Goal: Task Accomplishment & Management: Complete application form

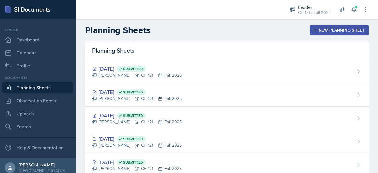
click at [328, 28] on div "New Planning Sheet" at bounding box center [339, 30] width 51 height 5
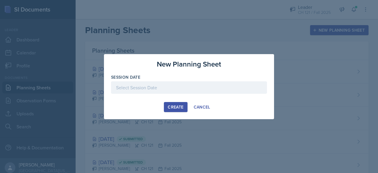
click at [225, 89] on div at bounding box center [189, 87] width 156 height 12
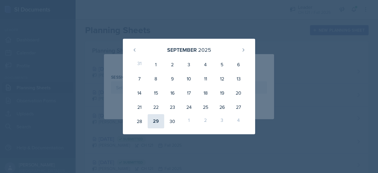
click at [151, 123] on div "29" at bounding box center [156, 121] width 17 height 14
type input "[DATE]"
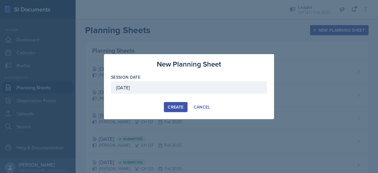
click at [173, 109] on div "Create" at bounding box center [176, 107] width 16 height 5
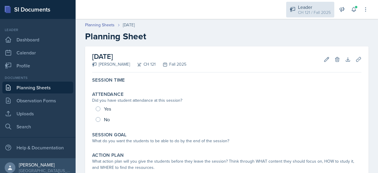
click at [316, 10] on div "CH 121 / Fall 2025" at bounding box center [314, 12] width 33 height 6
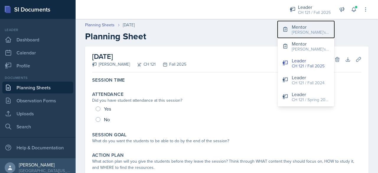
click at [318, 31] on div "[PERSON_NAME]'s Groups / Fall 2025" at bounding box center [311, 32] width 38 height 6
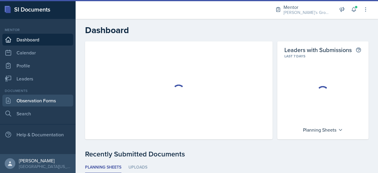
click at [43, 101] on link "Observation Forms" at bounding box center [37, 101] width 71 height 12
select select "6ee967a8-aee2-4bf4-ae66-d11703d00582"
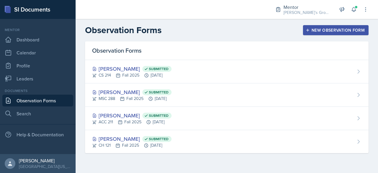
click at [331, 28] on div "New Observation Form" at bounding box center [336, 30] width 58 height 5
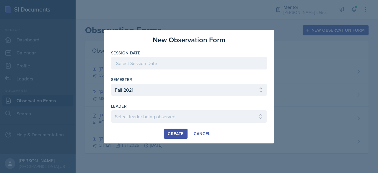
click at [212, 65] on div at bounding box center [189, 63] width 156 height 12
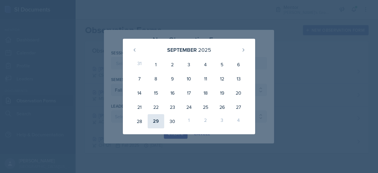
click at [158, 120] on div "29" at bounding box center [156, 121] width 17 height 14
type input "[DATE]"
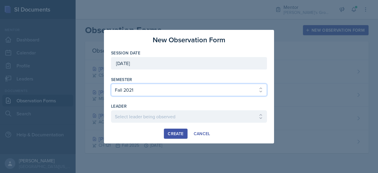
click at [187, 85] on select "Select semester All Fall 2021 Spring 2022 Fall 2022 Fall 2023 Spring 2023 Sprin…" at bounding box center [189, 90] width 156 height 12
select select "19fb88f7-c89b-4031-b5a0-458fd49807a1"
click at [111, 84] on select "Select semester All Fall 2021 Spring 2022 Fall 2022 Fall 2023 Spring 2023 Sprin…" at bounding box center [189, 90] width 156 height 12
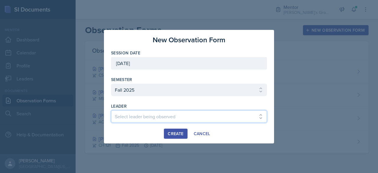
click at [158, 120] on select "Select leader being observed [PERSON_NAME] / [PERSON_NAME]/[DATE] / [PERSON_NAM…" at bounding box center [189, 116] width 156 height 12
select select "538644ef-a3cf-4804-a708-35d84ff6f73a"
click at [111, 110] on select "Select leader being observed [PERSON_NAME] / [PERSON_NAME]/[DATE] / [PERSON_NAM…" at bounding box center [189, 116] width 156 height 12
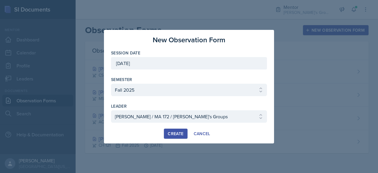
click at [173, 133] on div "Create" at bounding box center [176, 133] width 16 height 5
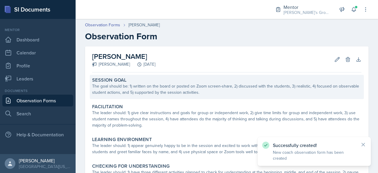
click at [146, 82] on div "Session Goal" at bounding box center [226, 80] width 269 height 6
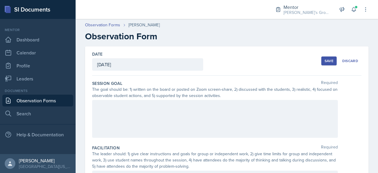
click at [139, 112] on div at bounding box center [215, 119] width 246 height 38
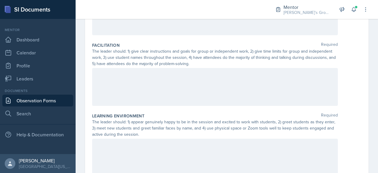
click at [151, 93] on div at bounding box center [215, 87] width 246 height 38
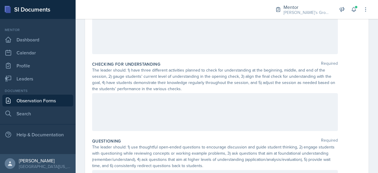
click at [197, 35] on div at bounding box center [215, 35] width 246 height 38
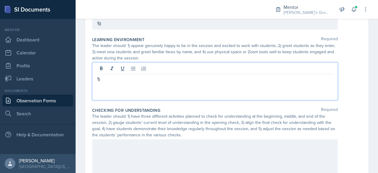
scroll to position [185, 0]
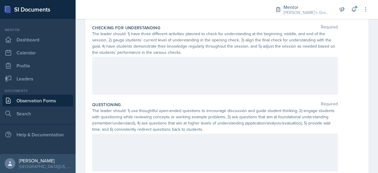
click at [187, 63] on p at bounding box center [215, 62] width 236 height 7
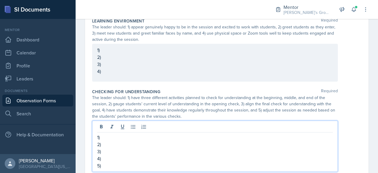
click at [178, 78] on div "1) 2) 3) 4)" at bounding box center [215, 63] width 246 height 38
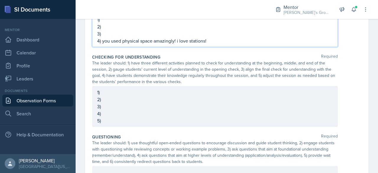
scroll to position [253, 0]
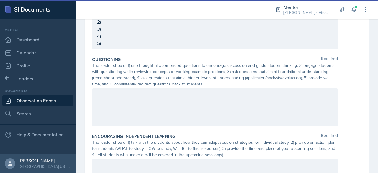
click at [138, 98] on div at bounding box center [215, 107] width 246 height 38
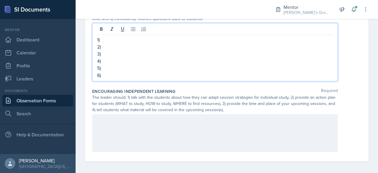
scroll to position [379, 0]
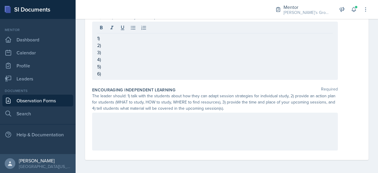
click at [142, 125] on div at bounding box center [215, 132] width 246 height 38
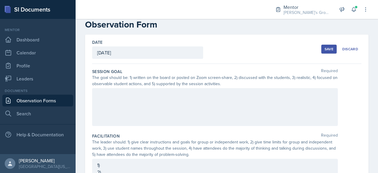
scroll to position [0, 0]
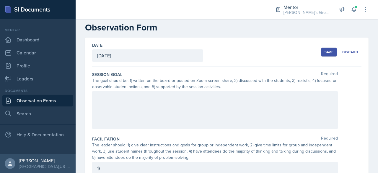
click at [152, 103] on div at bounding box center [215, 110] width 246 height 38
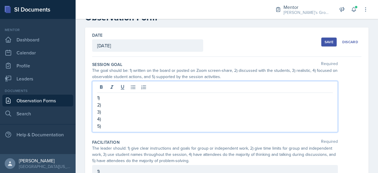
click at [152, 103] on p "2)" at bounding box center [215, 104] width 236 height 7
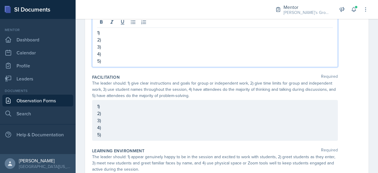
click at [144, 110] on p "2)" at bounding box center [215, 113] width 236 height 7
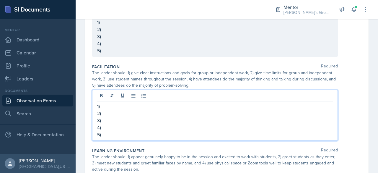
click at [143, 106] on p "1)" at bounding box center [215, 105] width 236 height 7
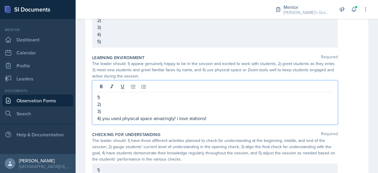
click at [150, 98] on p "1)" at bounding box center [215, 96] width 236 height 7
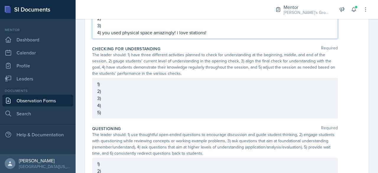
scroll to position [241, 0]
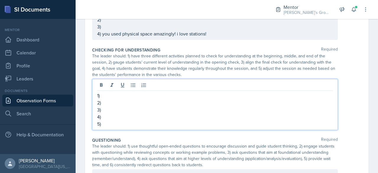
click at [158, 96] on p "1)" at bounding box center [215, 95] width 236 height 7
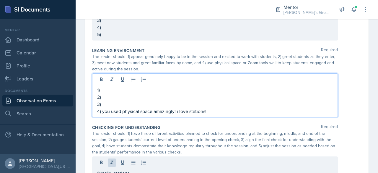
scroll to position [184, 0]
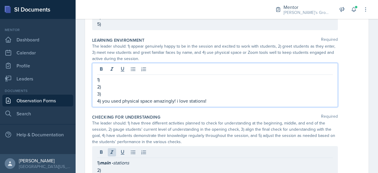
click at [146, 91] on p "3)" at bounding box center [215, 93] width 236 height 7
click at [148, 87] on p "2)" at bounding box center [215, 86] width 236 height 7
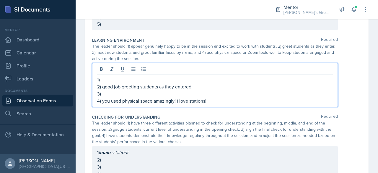
click at [213, 96] on p "3)" at bounding box center [215, 93] width 236 height 7
click at [214, 98] on p "4) you used physical space amazingly! i love stations!" at bounding box center [215, 100] width 236 height 7
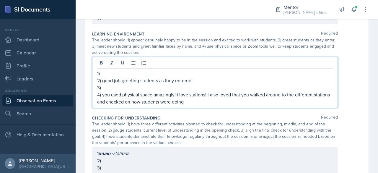
scroll to position [193, 0]
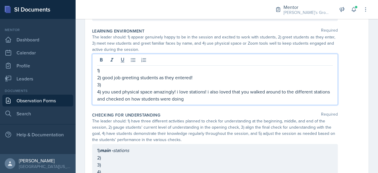
click at [227, 67] on p "1)" at bounding box center [215, 70] width 236 height 7
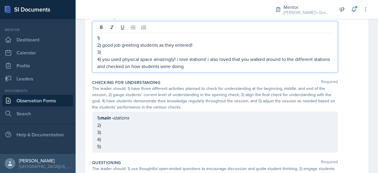
scroll to position [226, 0]
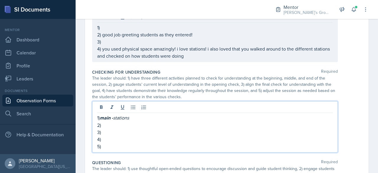
click at [199, 125] on p "2)" at bounding box center [215, 124] width 236 height 7
click at [199, 126] on p "2)" at bounding box center [215, 124] width 236 height 7
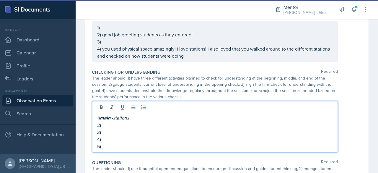
click at [197, 138] on p "4)" at bounding box center [215, 139] width 236 height 7
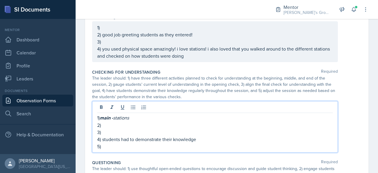
click at [102, 137] on p "4) students had to demonstrate their knowledge" at bounding box center [215, 139] width 236 height 7
click at [234, 136] on p "4) good job! students had to demonstrate their knowledge" at bounding box center [215, 139] width 236 height 7
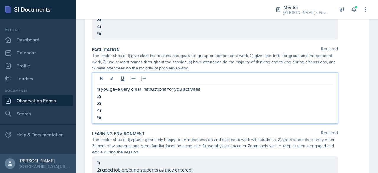
scroll to position [111, 0]
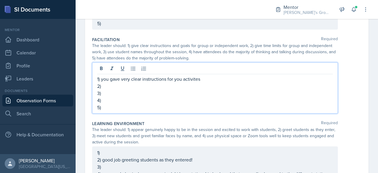
click at [208, 94] on p "3)" at bounding box center [215, 92] width 236 height 7
click at [209, 86] on p "2)" at bounding box center [215, 85] width 236 height 7
click at [181, 78] on p "1) you gave very clear instructions for you activites" at bounding box center [215, 78] width 236 height 7
click at [210, 77] on p "1) you gave very clear instructions for your activites" at bounding box center [215, 78] width 236 height 7
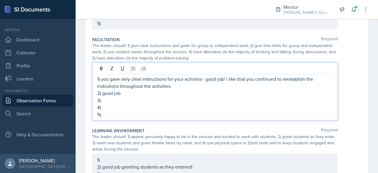
click at [193, 94] on p "2) good job" at bounding box center [215, 92] width 236 height 7
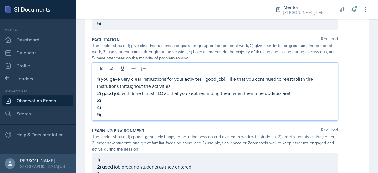
click at [138, 97] on p "3)" at bounding box center [215, 100] width 236 height 7
click at [130, 100] on p "3)" at bounding box center [215, 100] width 236 height 7
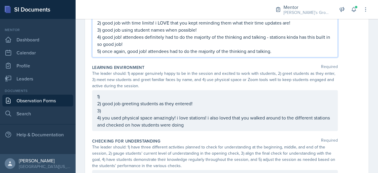
scroll to position [153, 0]
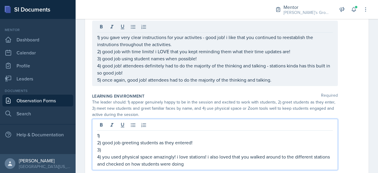
click at [145, 132] on p "1)" at bounding box center [215, 135] width 236 height 7
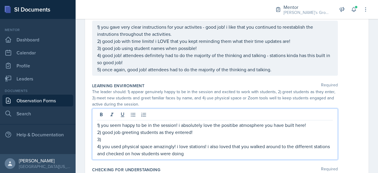
click at [190, 140] on p "3)" at bounding box center [215, 139] width 236 height 7
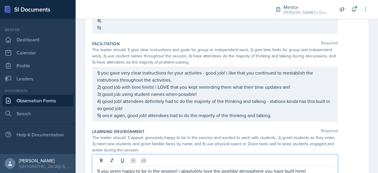
scroll to position [105, 0]
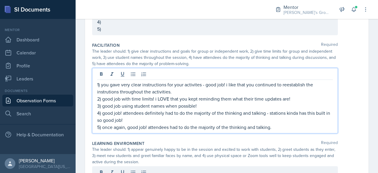
click at [128, 81] on p "1) you gave very clear instructions for your activites - good job! i like that …" at bounding box center [215, 88] width 236 height 14
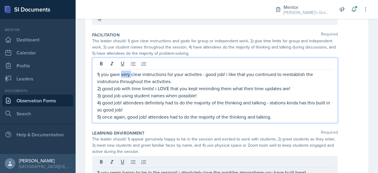
click at [128, 75] on p "1) you gave very clear instructions for your activites - good job! i like that …" at bounding box center [215, 78] width 236 height 14
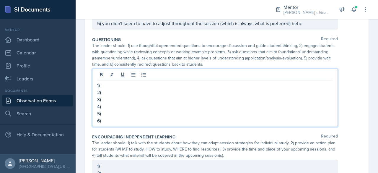
click at [130, 83] on p "1)" at bounding box center [215, 85] width 236 height 7
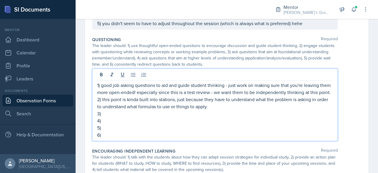
click at [160, 117] on p "3)" at bounding box center [215, 113] width 236 height 7
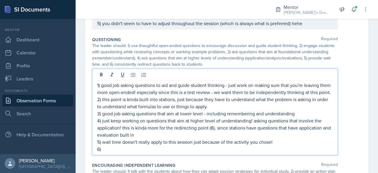
click at [229, 152] on p "6)" at bounding box center [215, 148] width 236 height 7
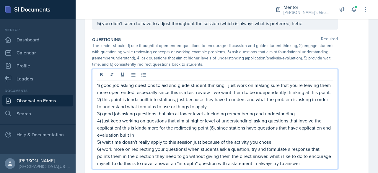
scroll to position [367, 0]
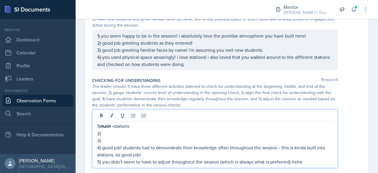
click at [145, 137] on p "3)" at bounding box center [215, 140] width 236 height 7
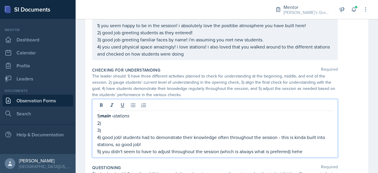
click at [145, 119] on p "2)" at bounding box center [215, 122] width 236 height 7
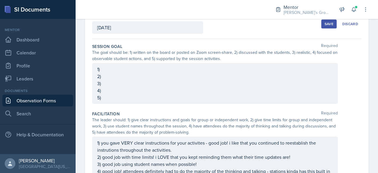
scroll to position [38, 0]
click at [264, 72] on p "2)" at bounding box center [215, 75] width 236 height 7
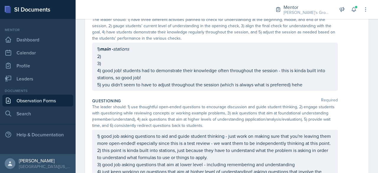
scroll to position [311, 0]
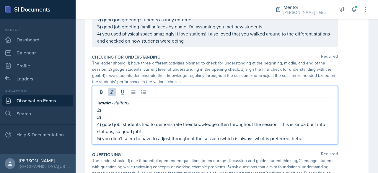
click at [142, 99] on p "1) main - stations" at bounding box center [215, 102] width 236 height 7
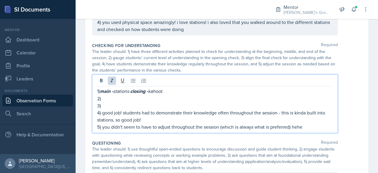
scroll to position [267, 0]
click at [224, 101] on p "3)" at bounding box center [215, 104] width 236 height 7
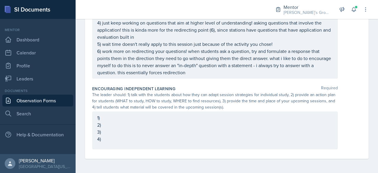
scroll to position [463, 0]
click at [249, 136] on div "1) 2) 3) 4)" at bounding box center [215, 128] width 236 height 28
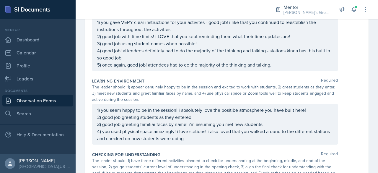
scroll to position [0, 0]
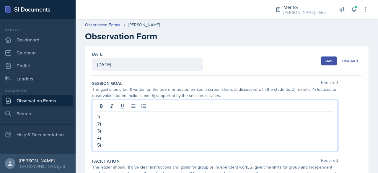
click at [237, 107] on div "1) 2) 3) 4) 5)" at bounding box center [215, 125] width 246 height 51
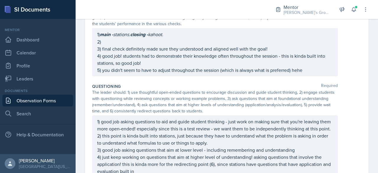
scroll to position [284, 0]
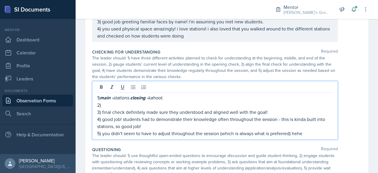
click at [204, 92] on div "1) main - stations. closing - kahoot. 2) 3) final check definitely made sure th…" at bounding box center [215, 110] width 246 height 58
click at [100, 97] on p "1) main - stations. closing - kahoot." at bounding box center [215, 97] width 236 height 7
click at [101, 97] on em "main -" at bounding box center [106, 97] width 13 height 7
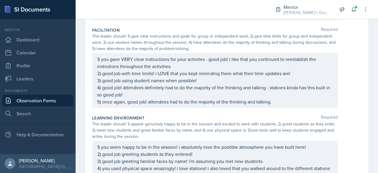
scroll to position [0, 0]
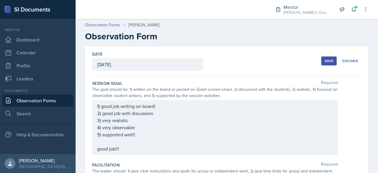
click at [325, 62] on div "Save" at bounding box center [329, 60] width 9 height 5
